Goal: Task Accomplishment & Management: Use online tool/utility

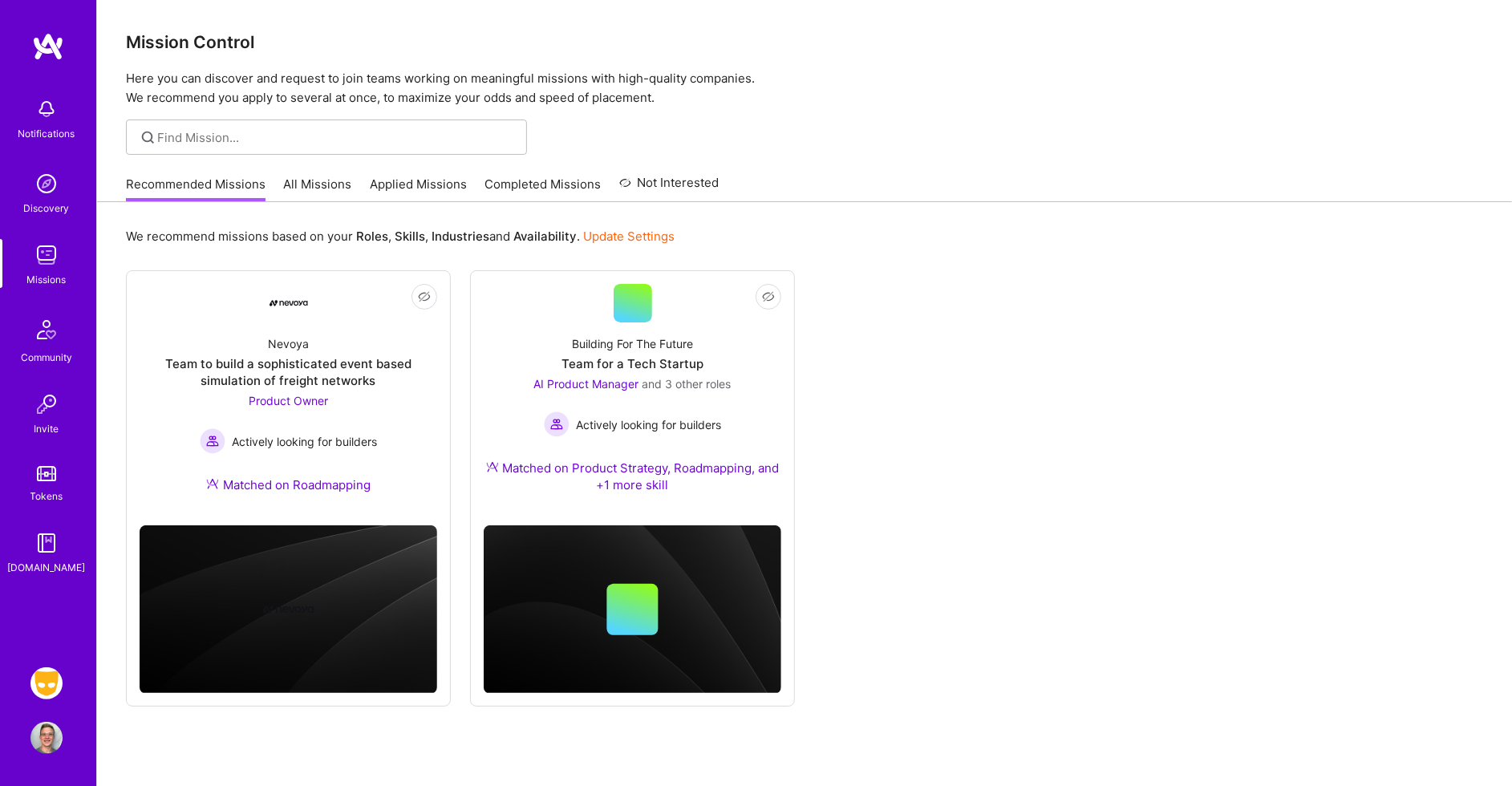
click at [36, 682] on img at bounding box center [47, 684] width 32 height 32
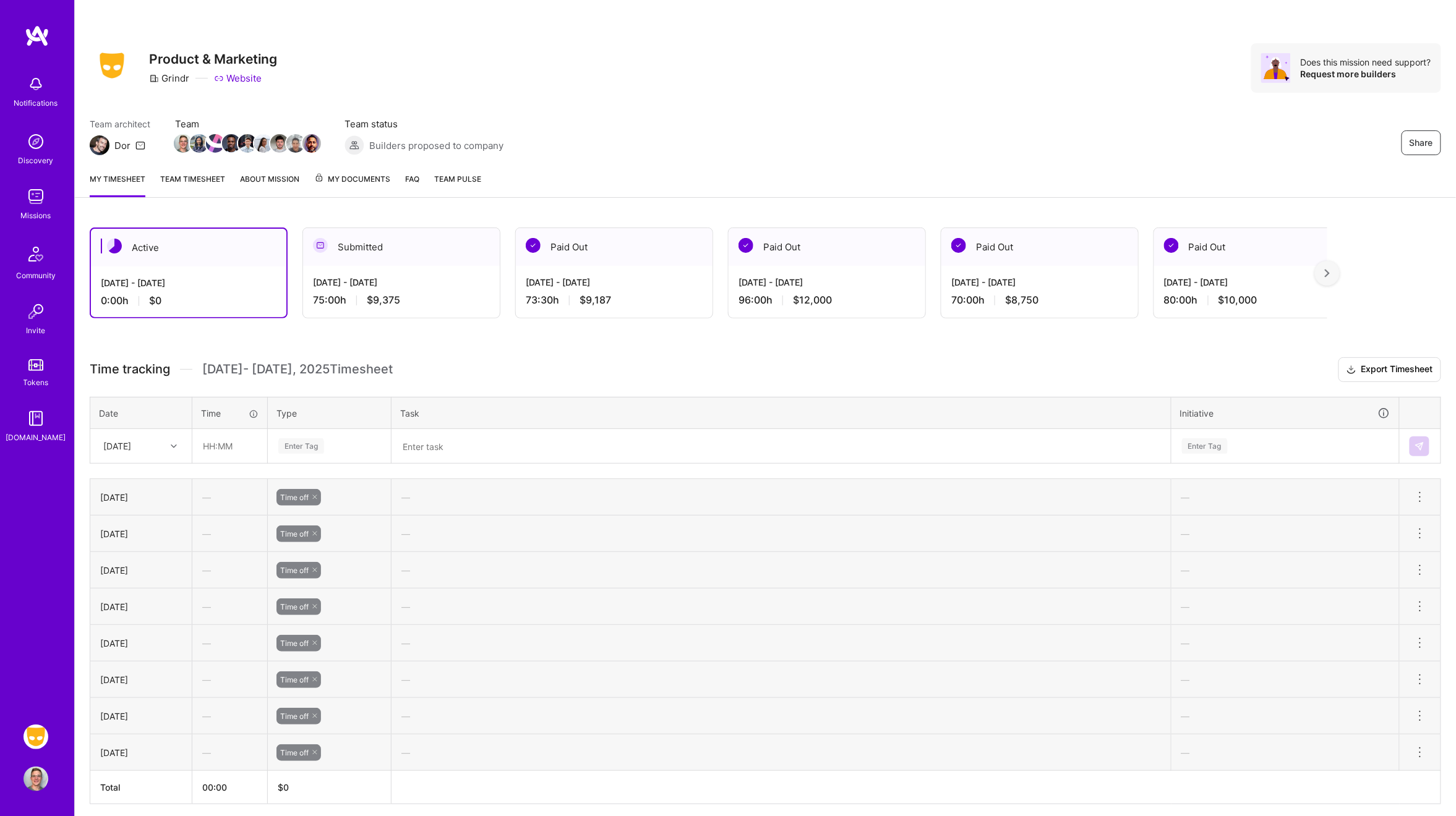
click at [290, 437] on div "Enter Tag" at bounding box center [301, 446] width 46 height 19
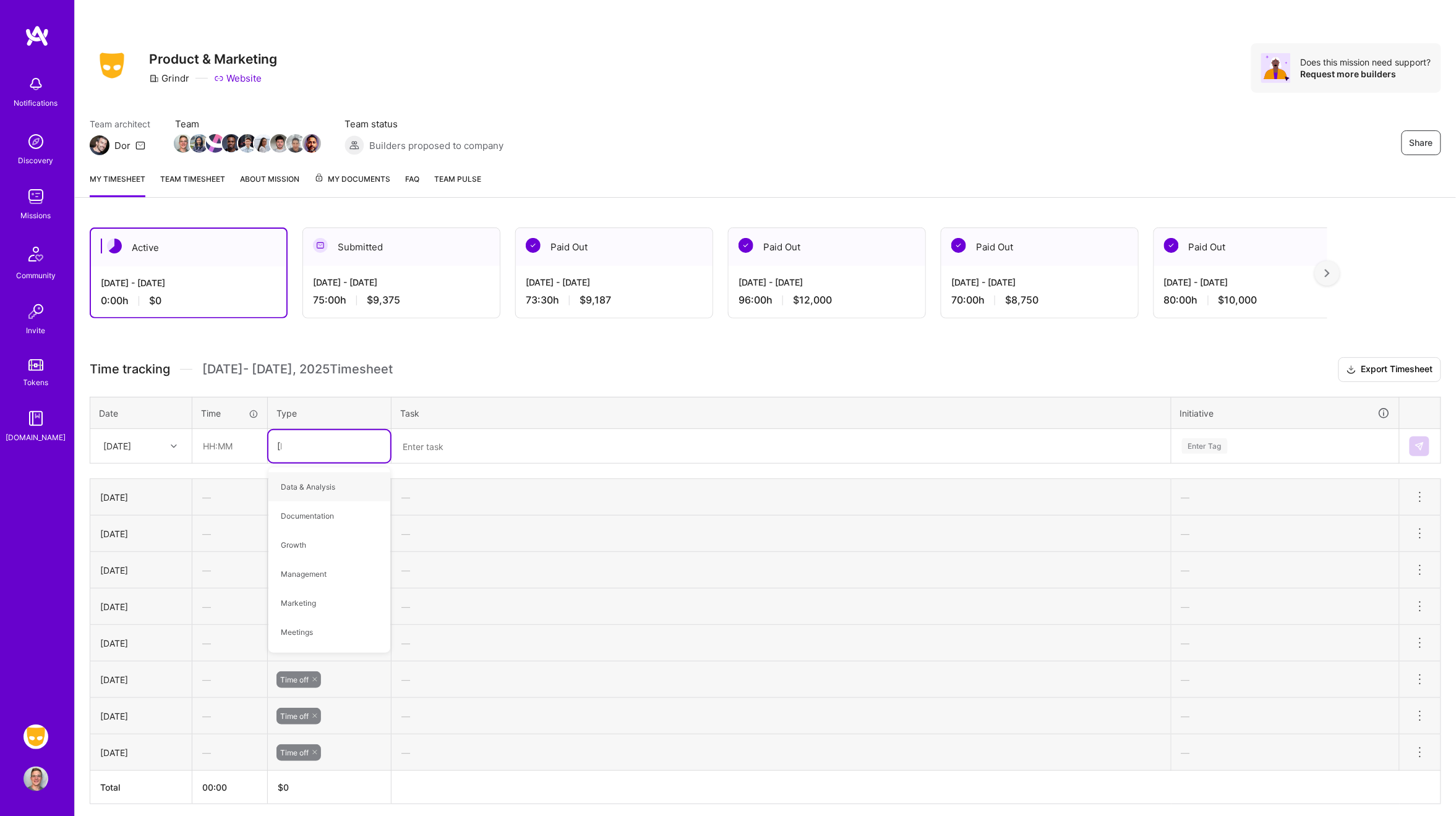
type input "time"
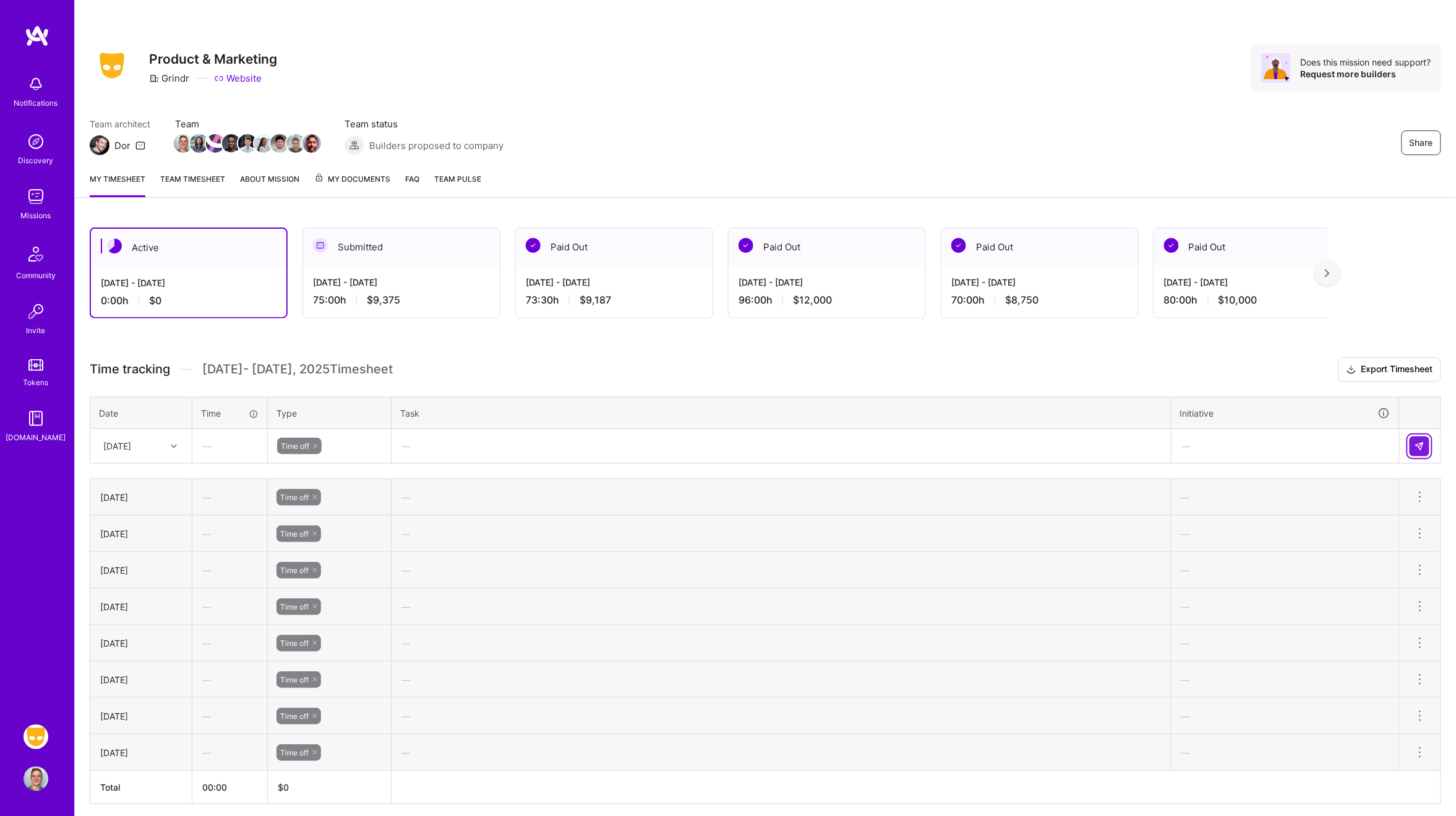
click at [1166, 444] on button at bounding box center [1419, 446] width 20 height 20
click at [646, 368] on h3 "Time tracking [DATE] - [DATE] Timesheet Export Timesheet" at bounding box center [766, 370] width 1351 height 25
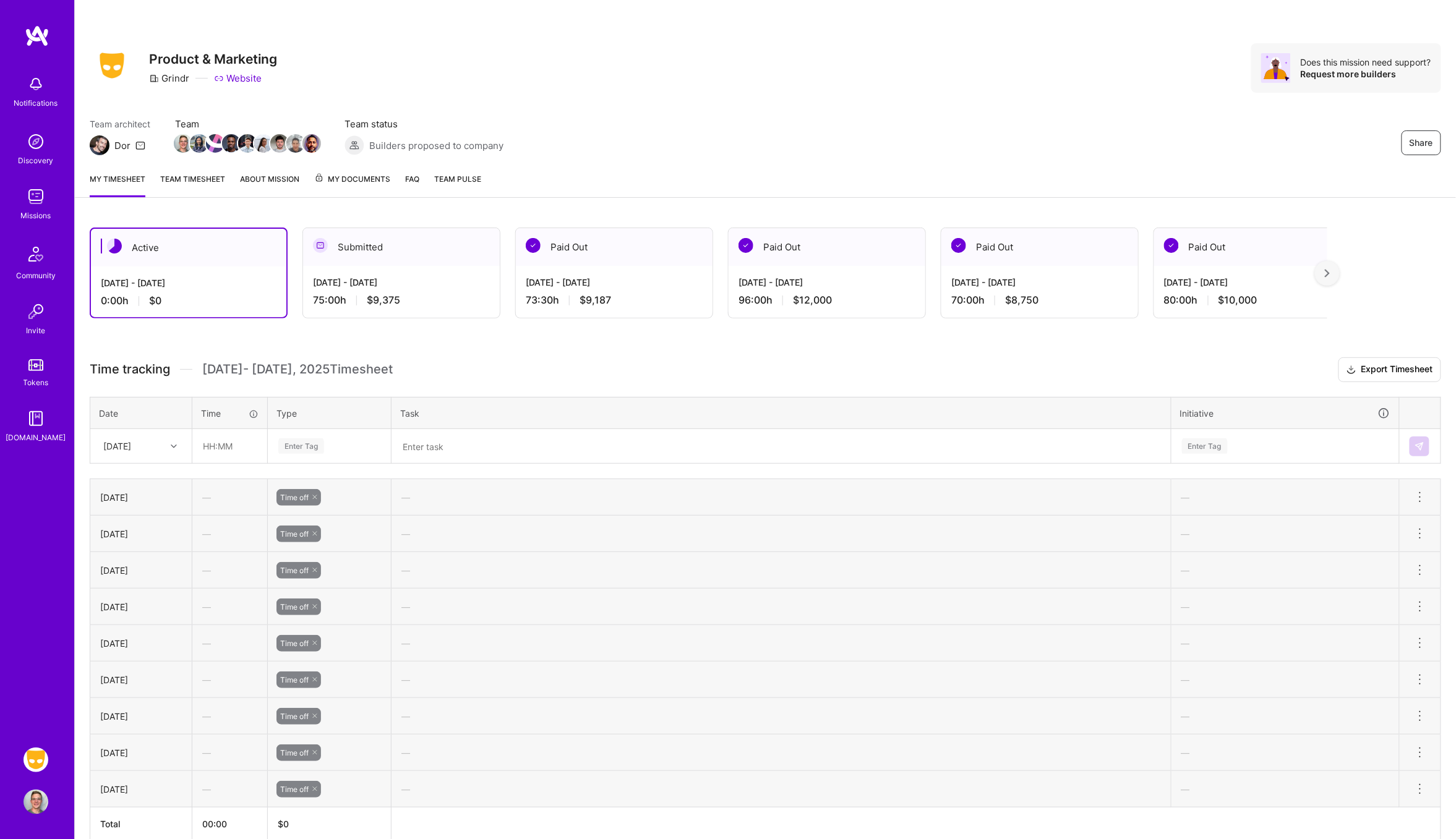
click at [209, 179] on link "Team timesheet" at bounding box center [192, 185] width 65 height 25
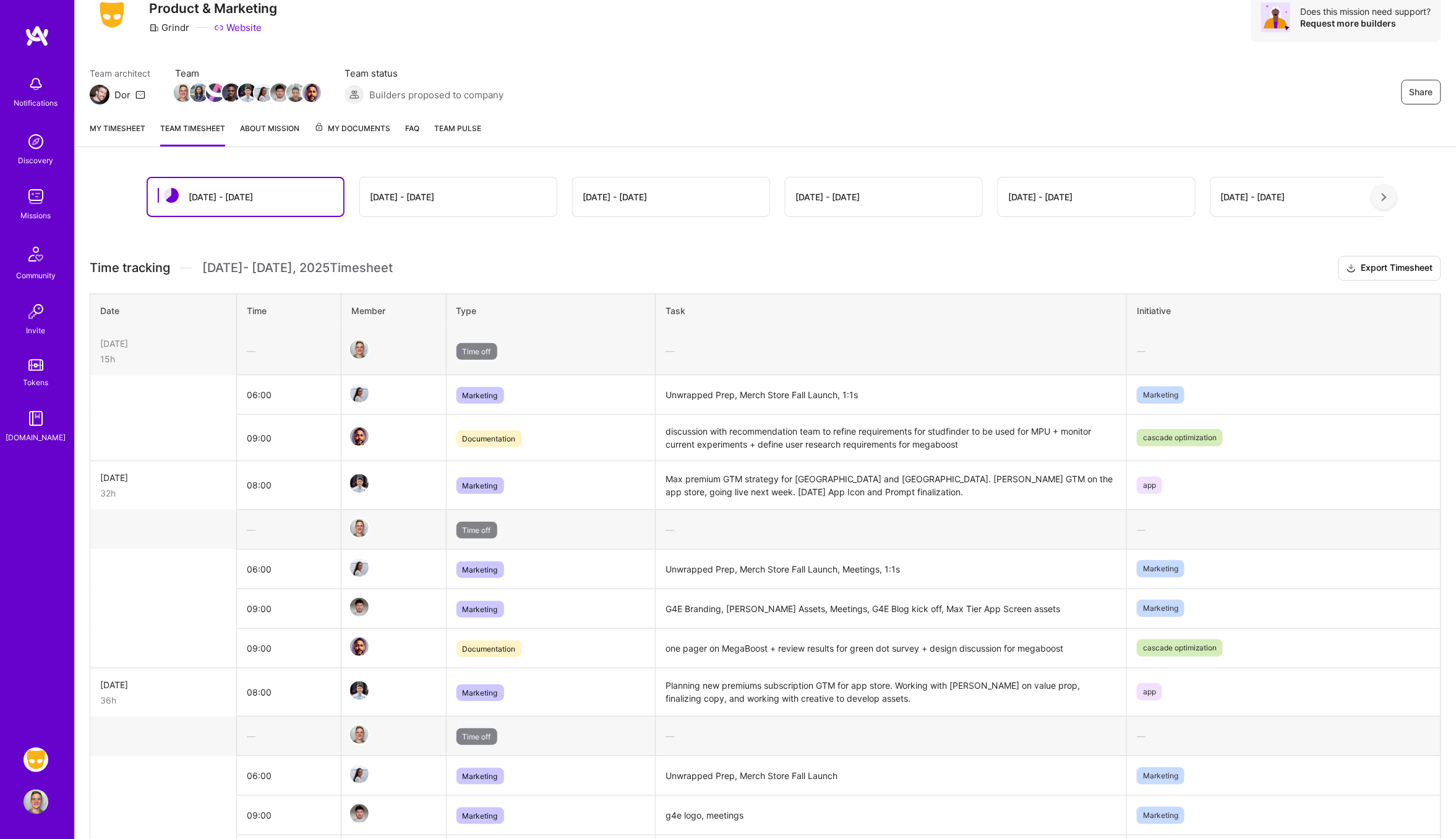
scroll to position [377, 0]
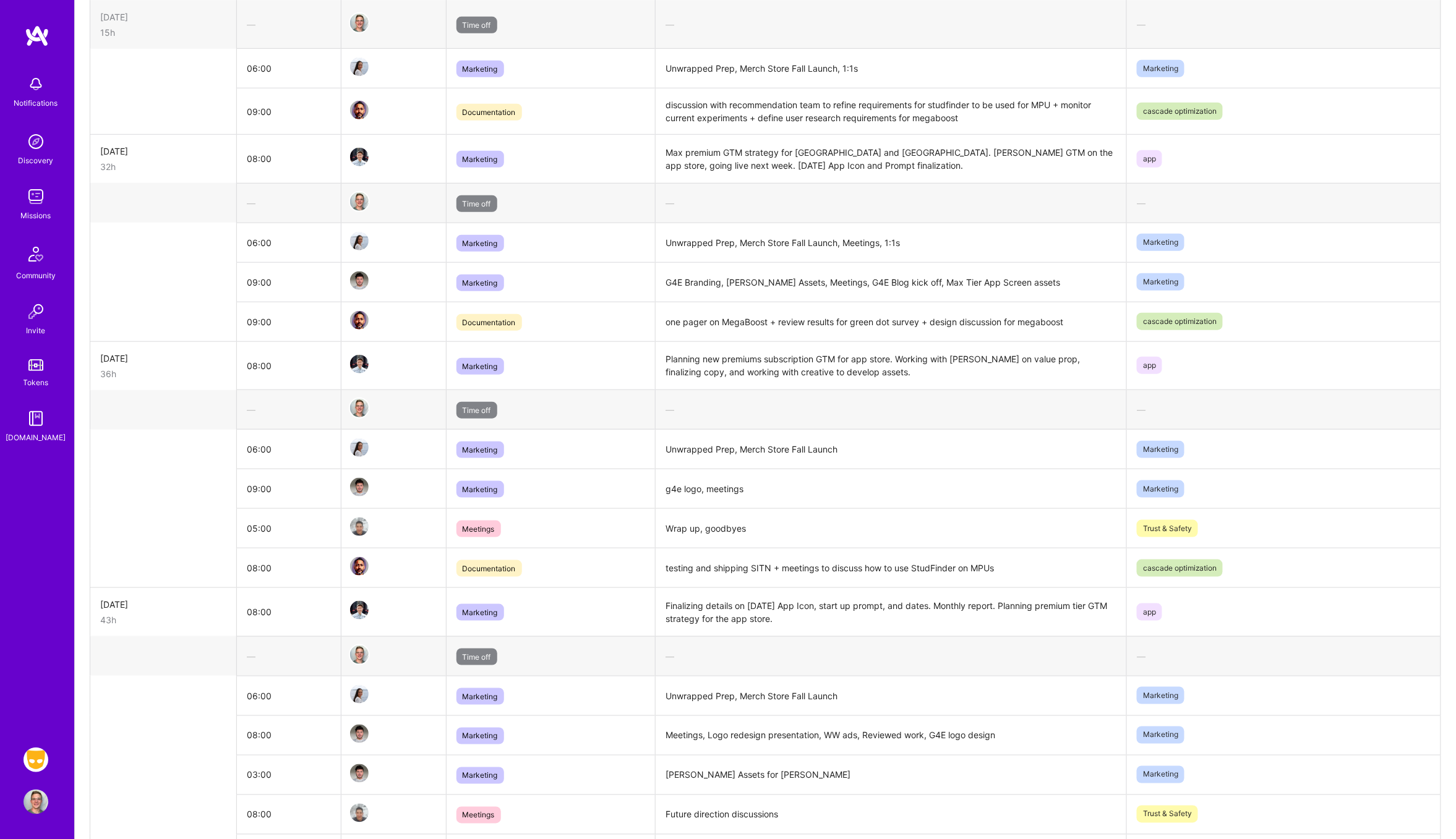
click at [656, 535] on td "Wrap up, goodbyes" at bounding box center [892, 529] width 472 height 40
click at [656, 531] on td "Wrap up, goodbyes" at bounding box center [892, 529] width 472 height 40
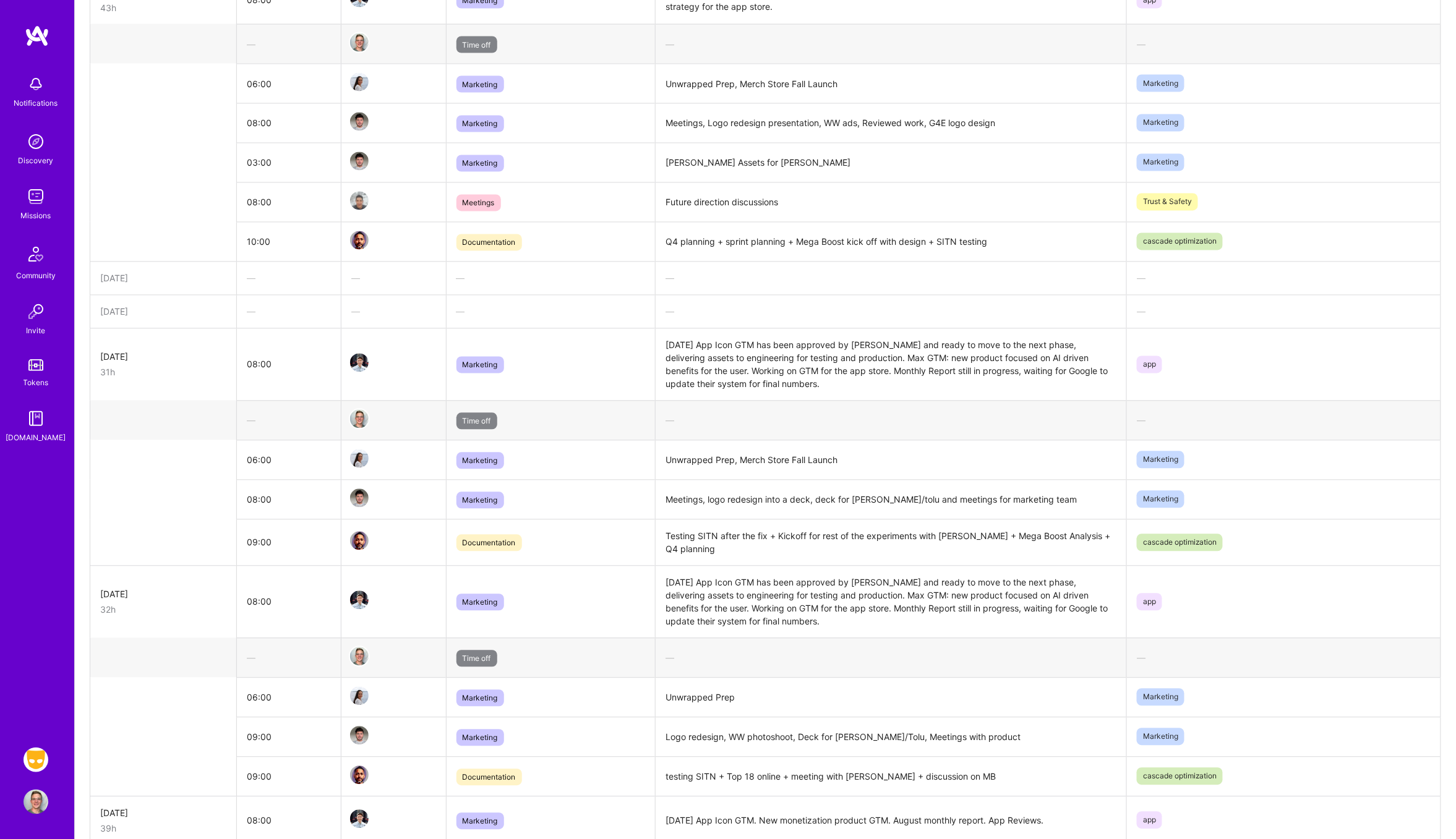
scroll to position [943, 0]
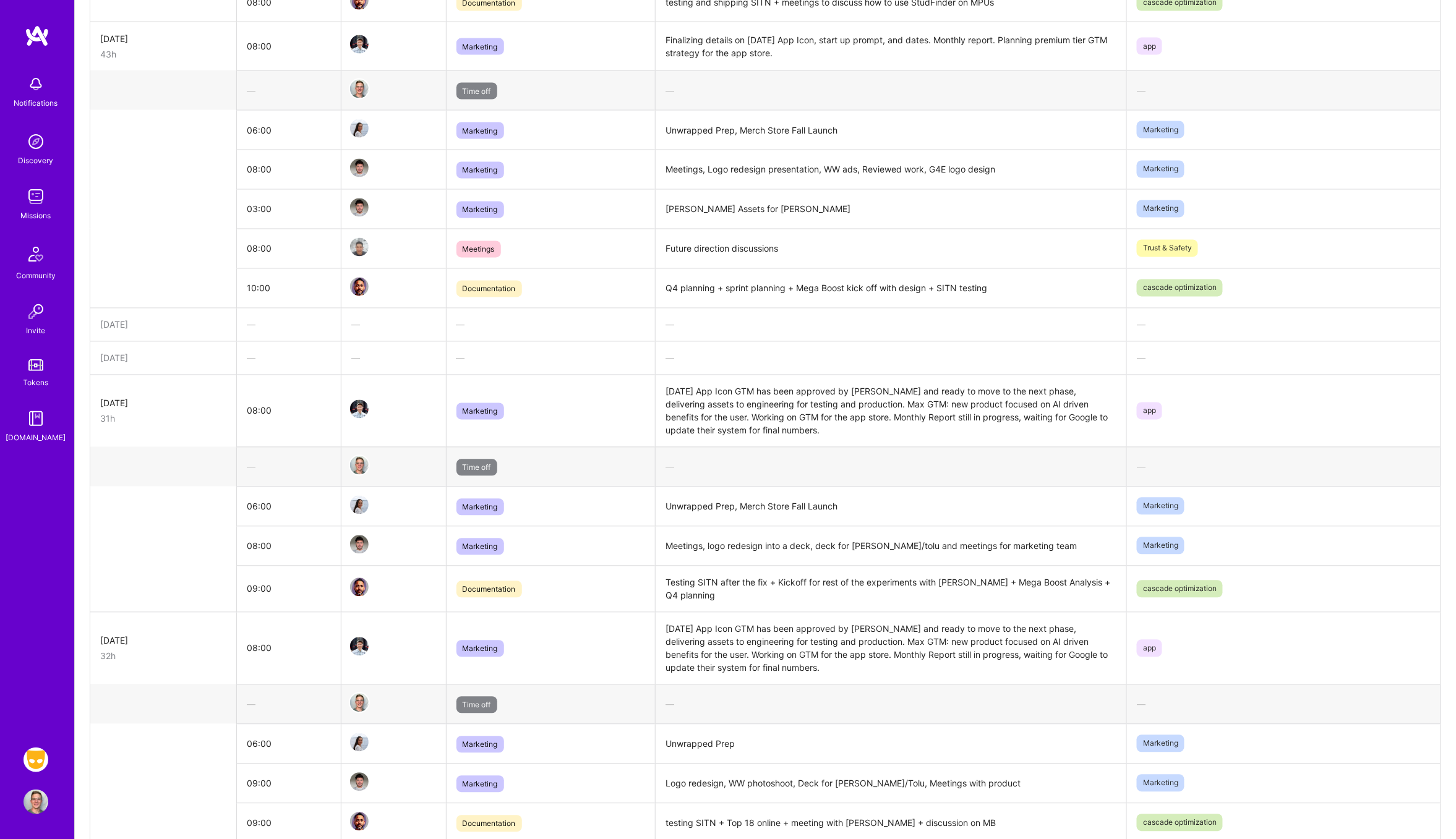
click at [656, 253] on td "Future direction discussions" at bounding box center [892, 249] width 472 height 40
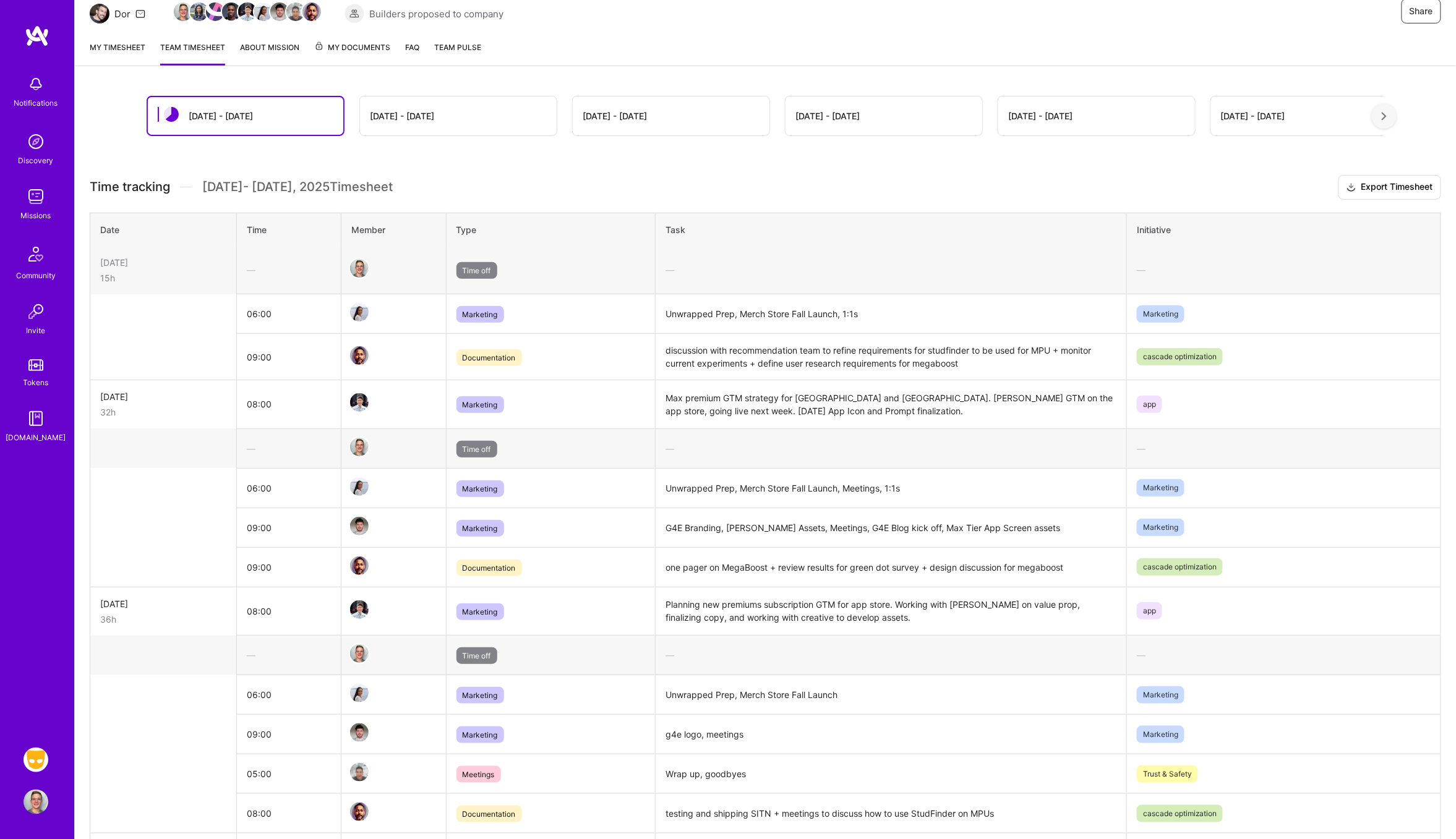
scroll to position [0, 0]
